Goal: Navigation & Orientation: Understand site structure

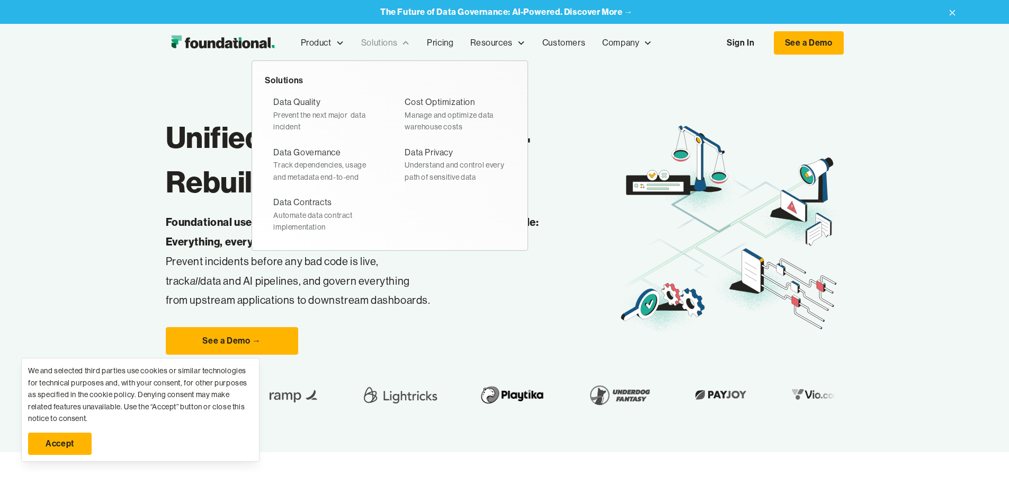
click at [361, 45] on div "Solutions" at bounding box center [379, 43] width 36 height 14
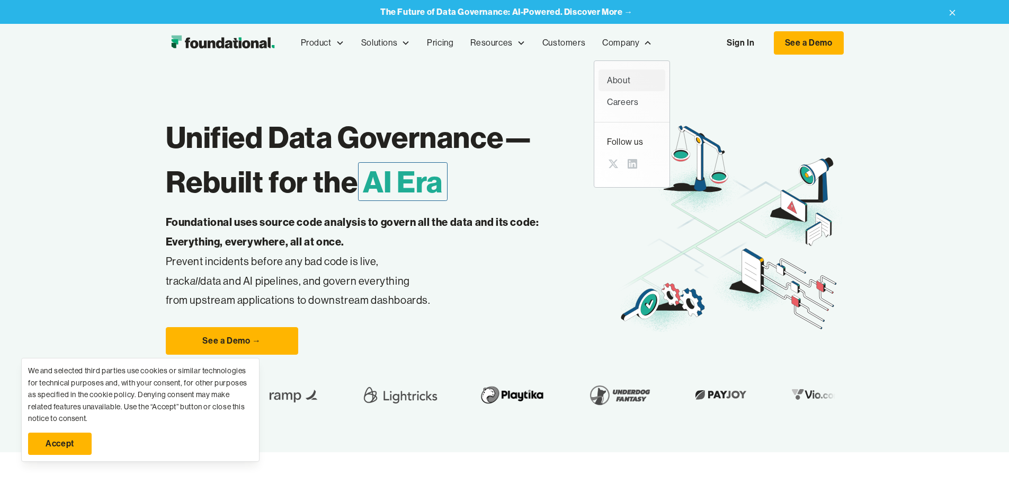
click at [607, 81] on div "About" at bounding box center [632, 81] width 50 height 14
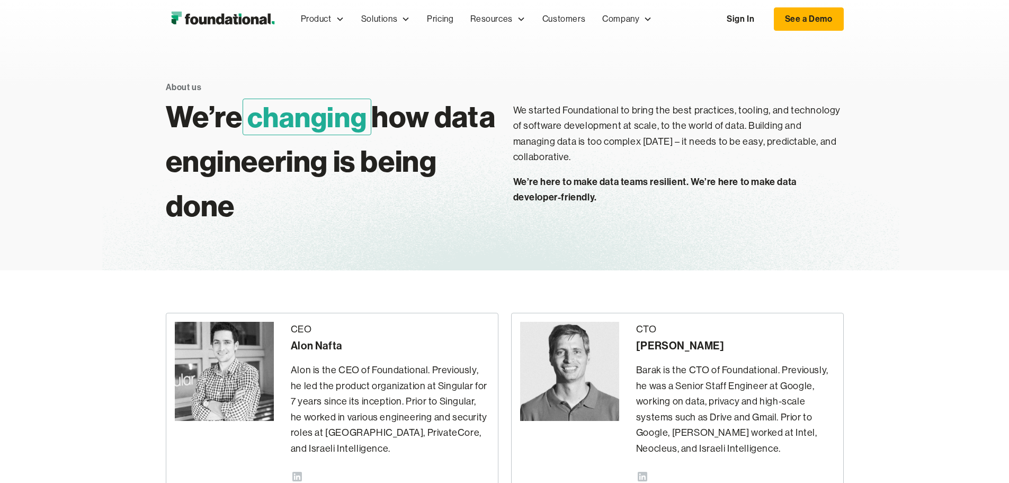
click at [166, 19] on img "home" at bounding box center [223, 18] width 114 height 21
